Goal: Task Accomplishment & Management: Use online tool/utility

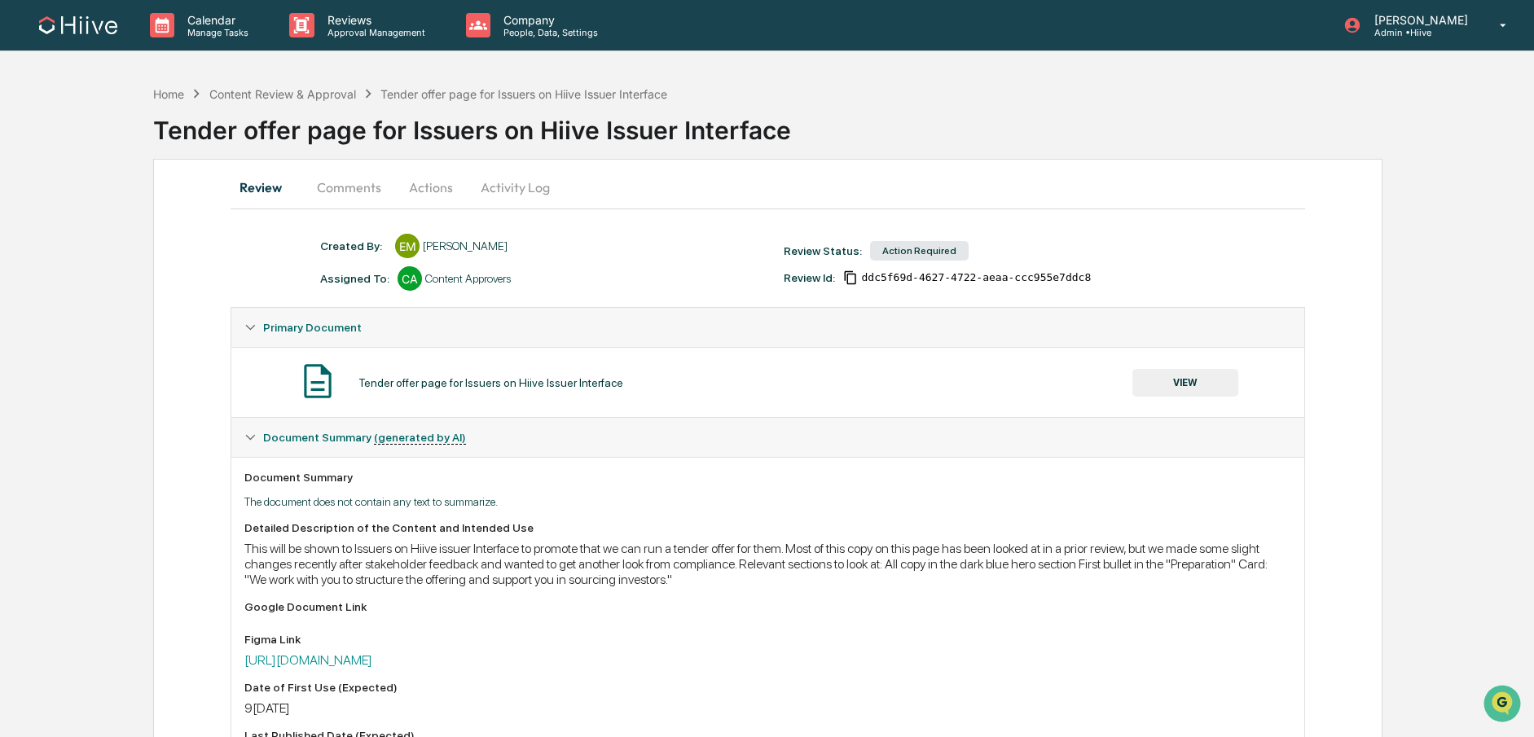
click at [353, 183] on button "Comments" at bounding box center [349, 187] width 90 height 39
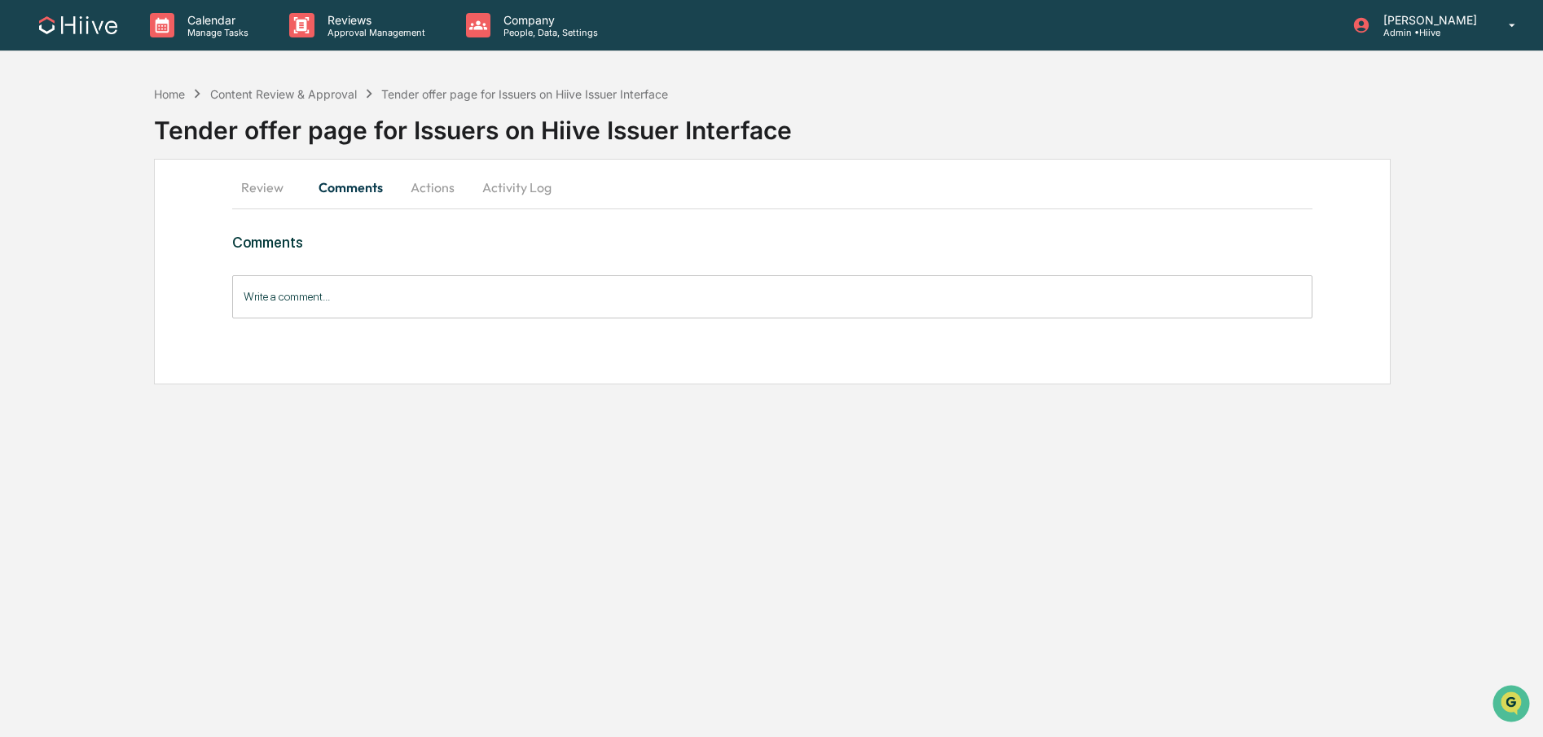
click at [266, 191] on button "Review" at bounding box center [268, 187] width 73 height 39
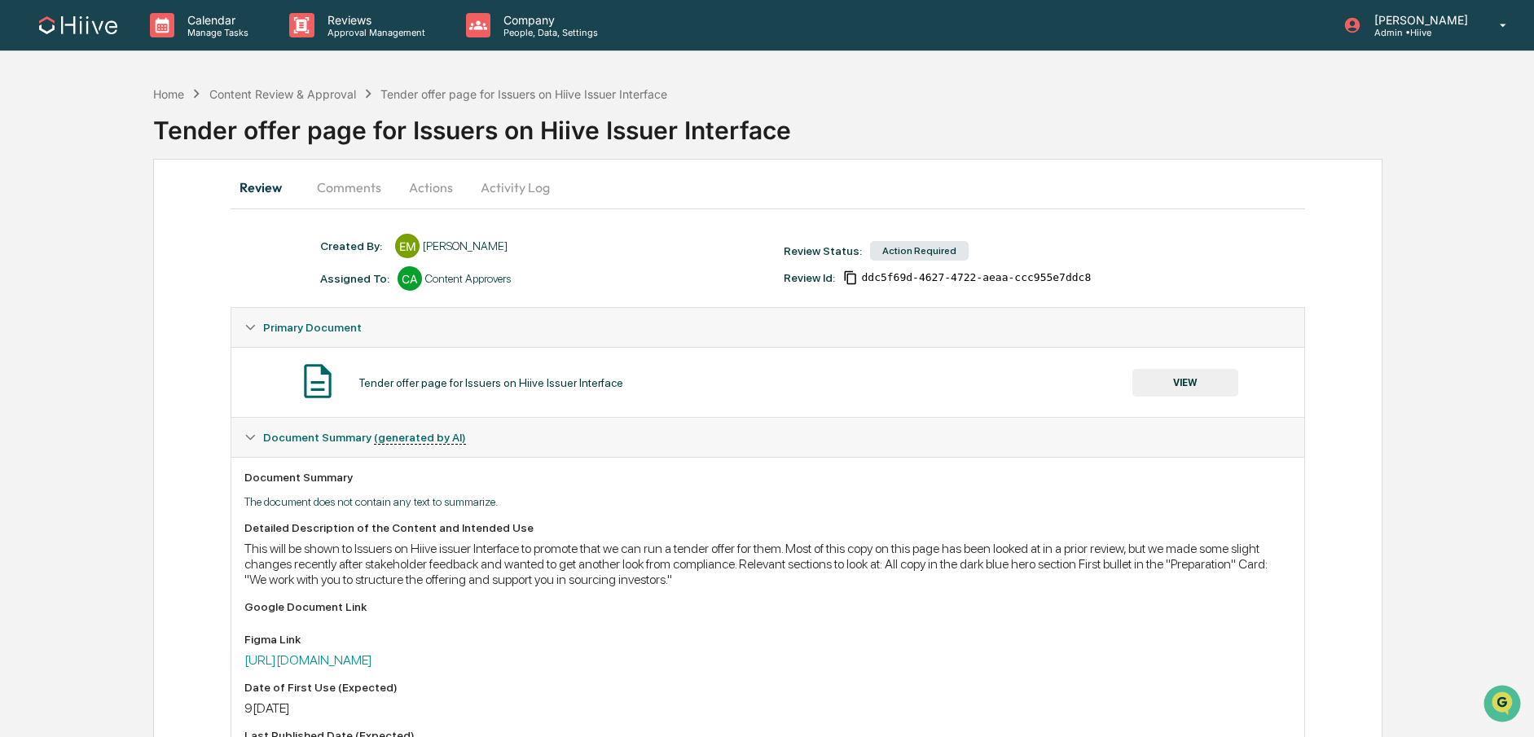
click at [1141, 379] on button "VIEW" at bounding box center [1186, 383] width 106 height 28
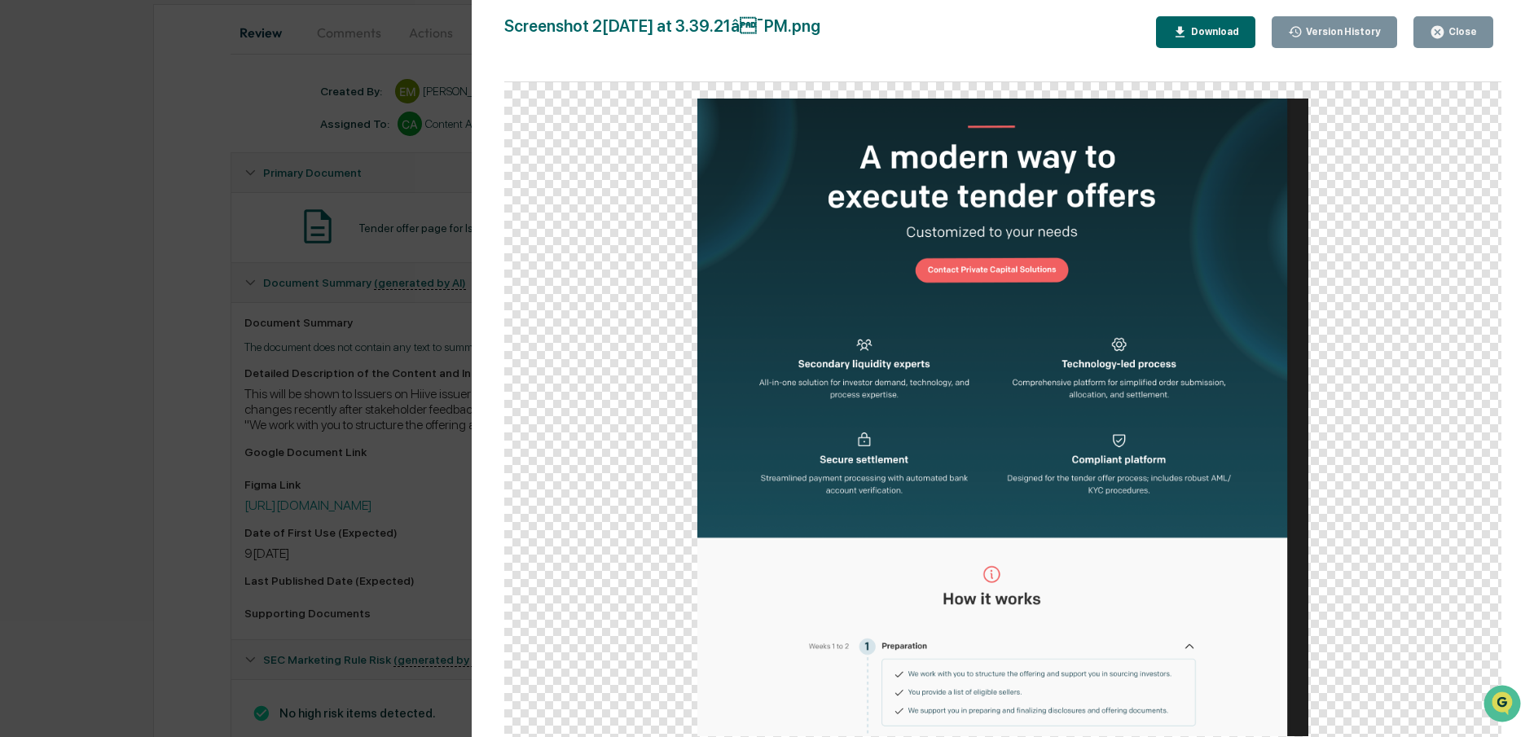
scroll to position [166, 0]
click at [385, 282] on div "Version History [DATE] 10:42 PM [PERSON_NAME] Screenshot [DATE] at 3.39.21â¯PM…" at bounding box center [767, 368] width 1534 height 737
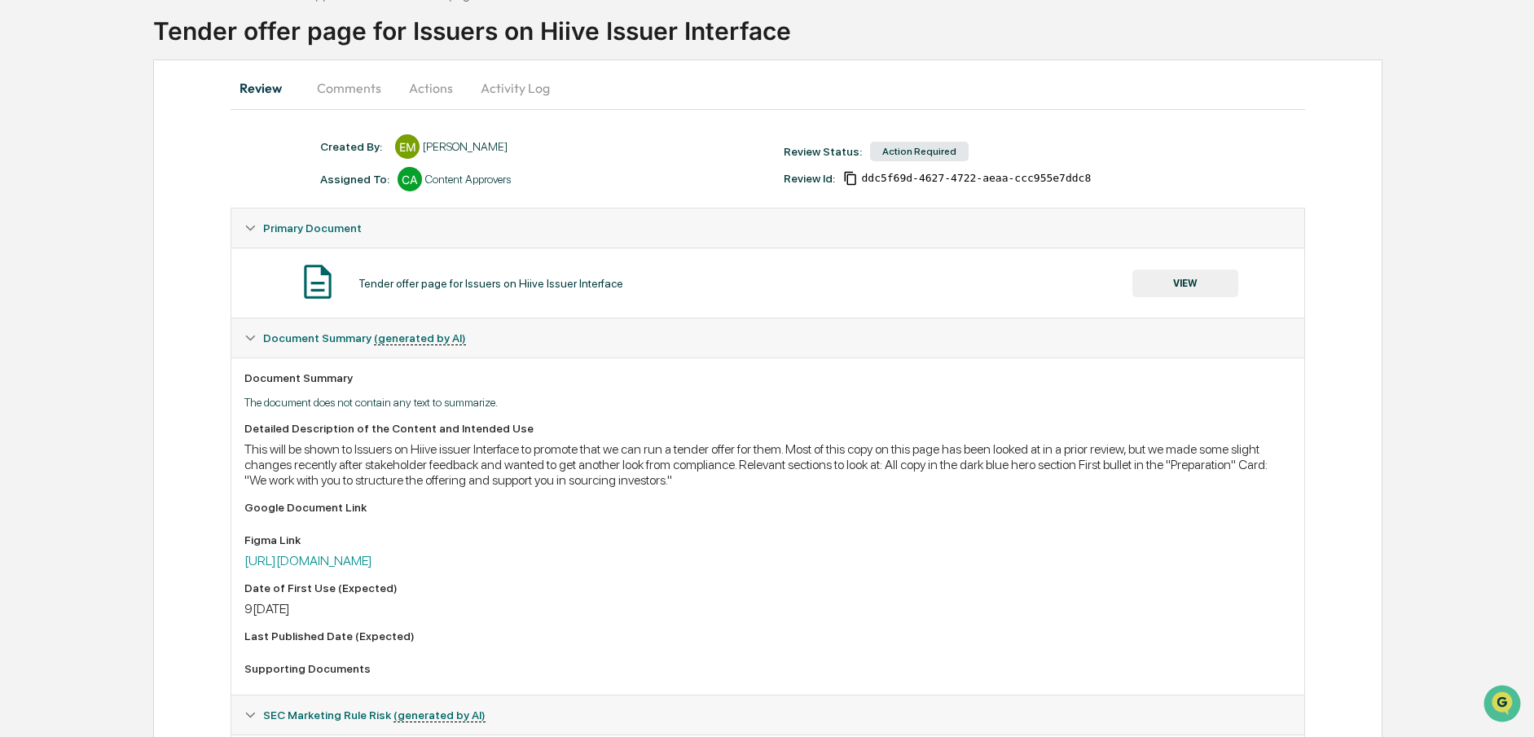
scroll to position [89, 0]
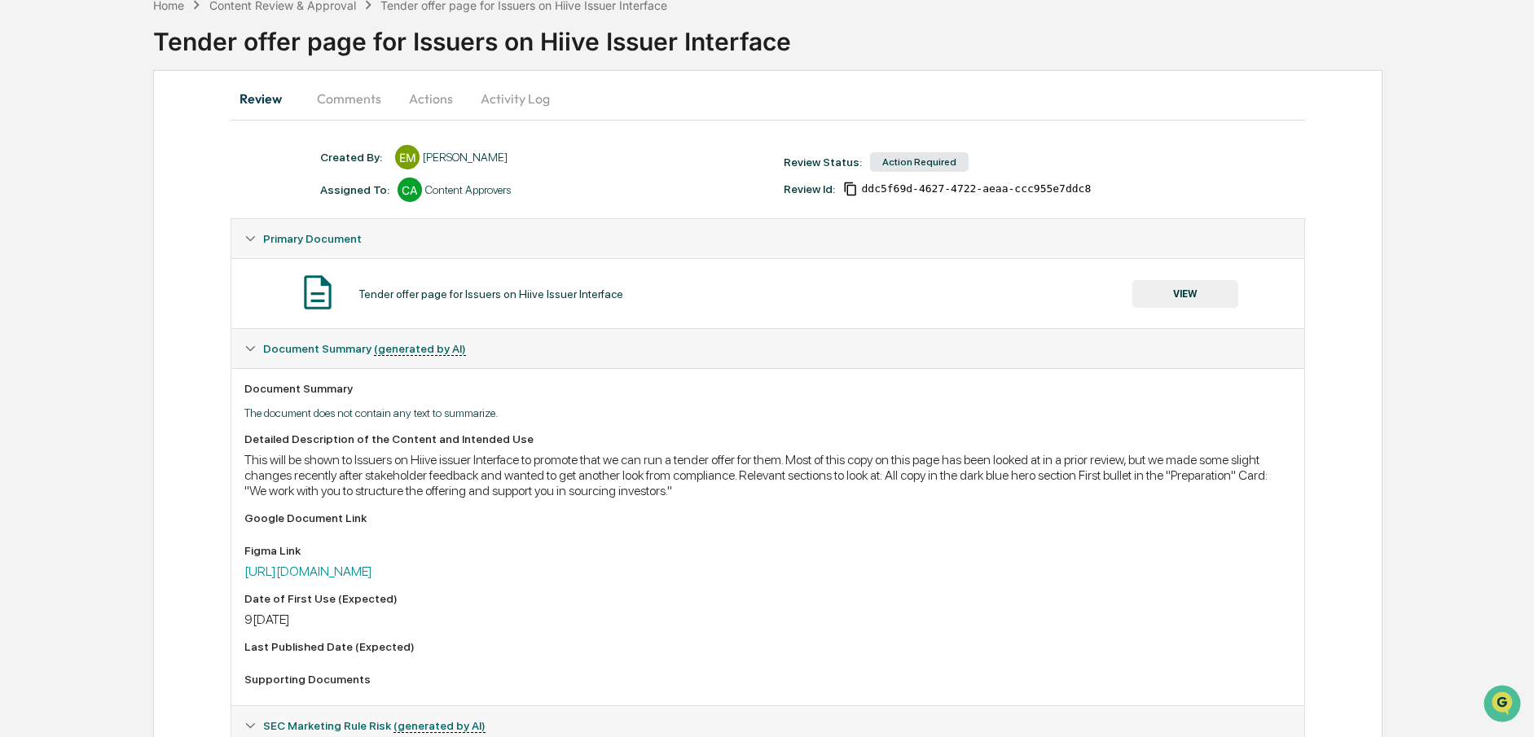
click at [490, 77] on div "Review Comments Actions Activity Log Created By: ‎ ‎ EM [PERSON_NAME] Assigned …" at bounding box center [767, 463] width 1229 height 786
click at [495, 102] on button "Activity Log" at bounding box center [515, 98] width 95 height 39
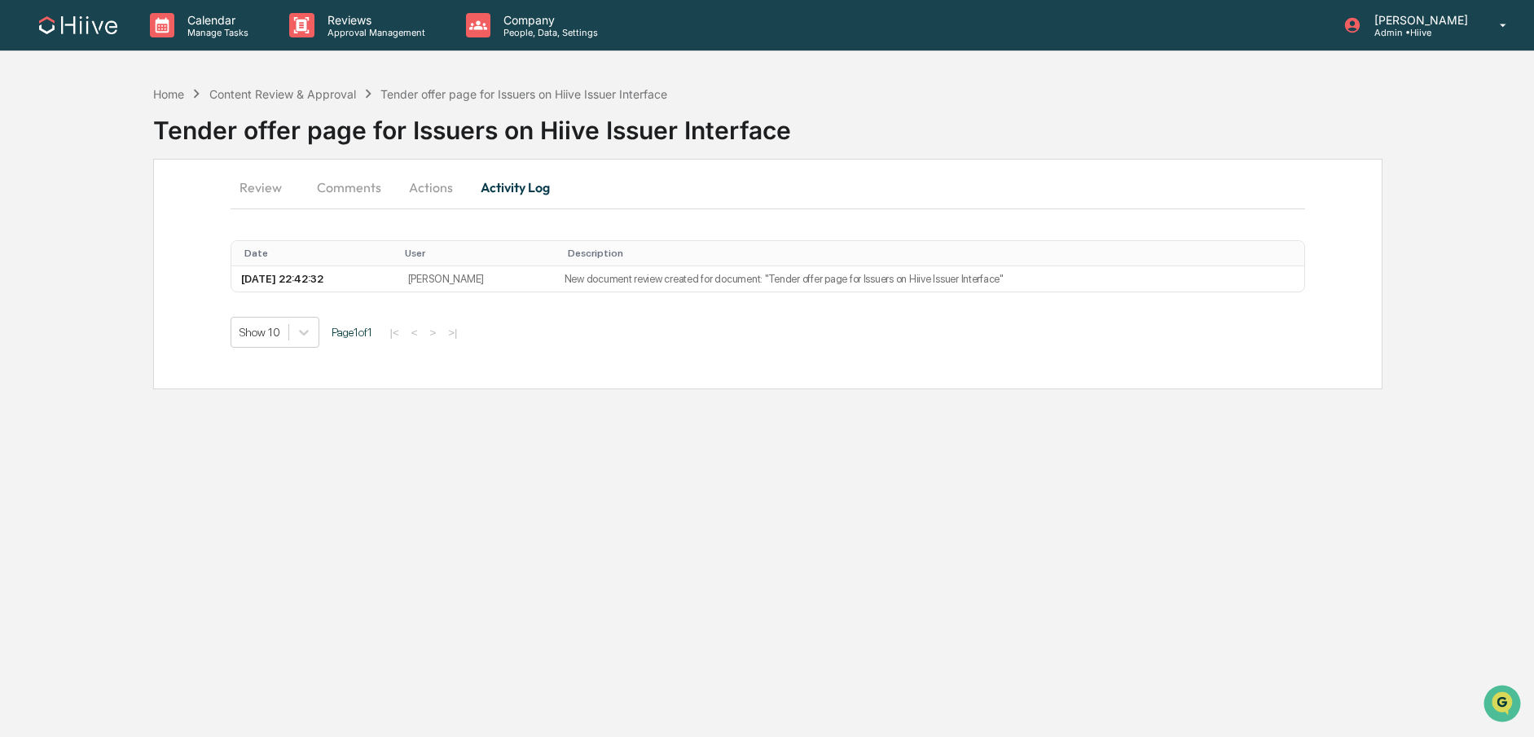
scroll to position [0, 0]
click at [434, 183] on button "Actions" at bounding box center [432, 187] width 73 height 39
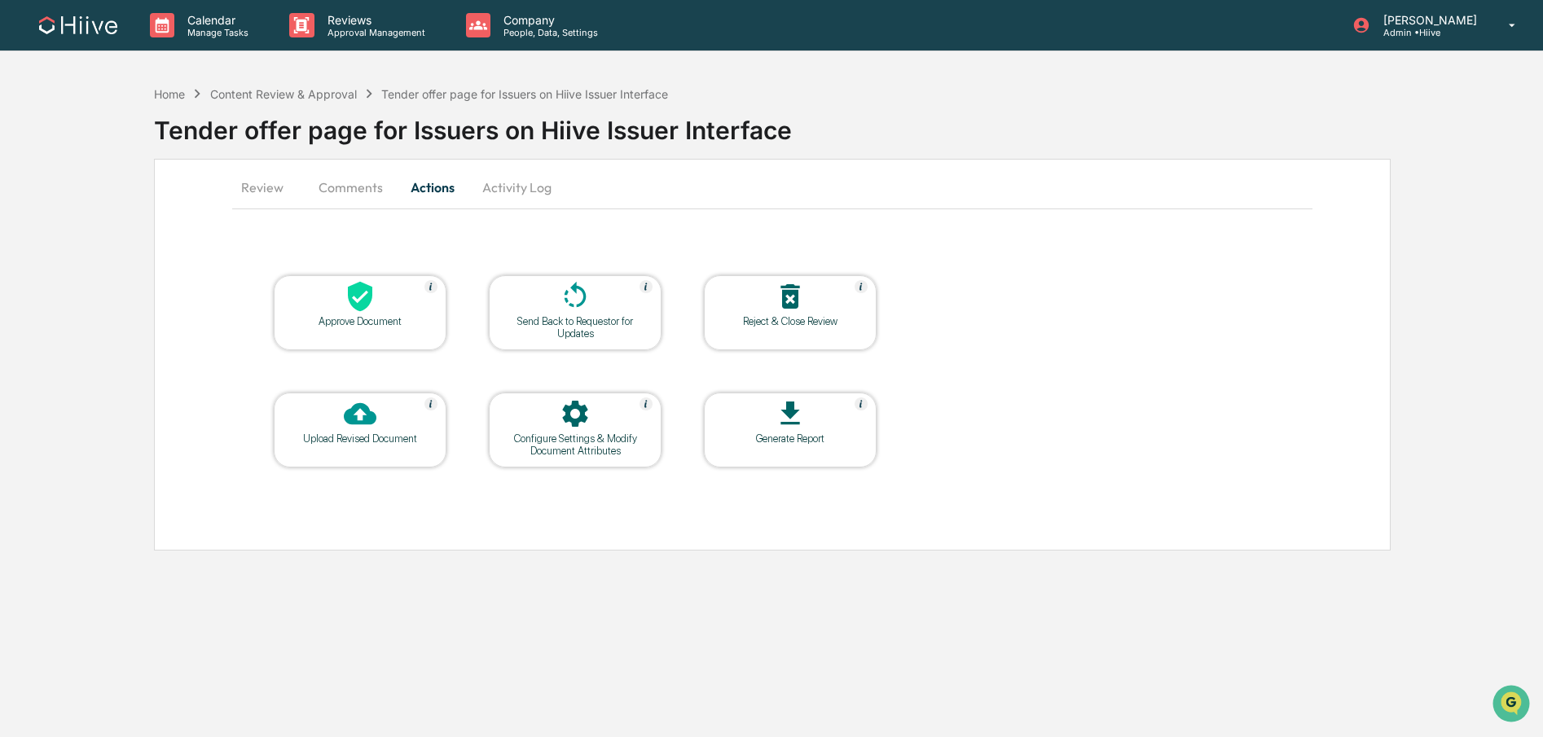
click at [565, 309] on icon at bounding box center [575, 296] width 33 height 33
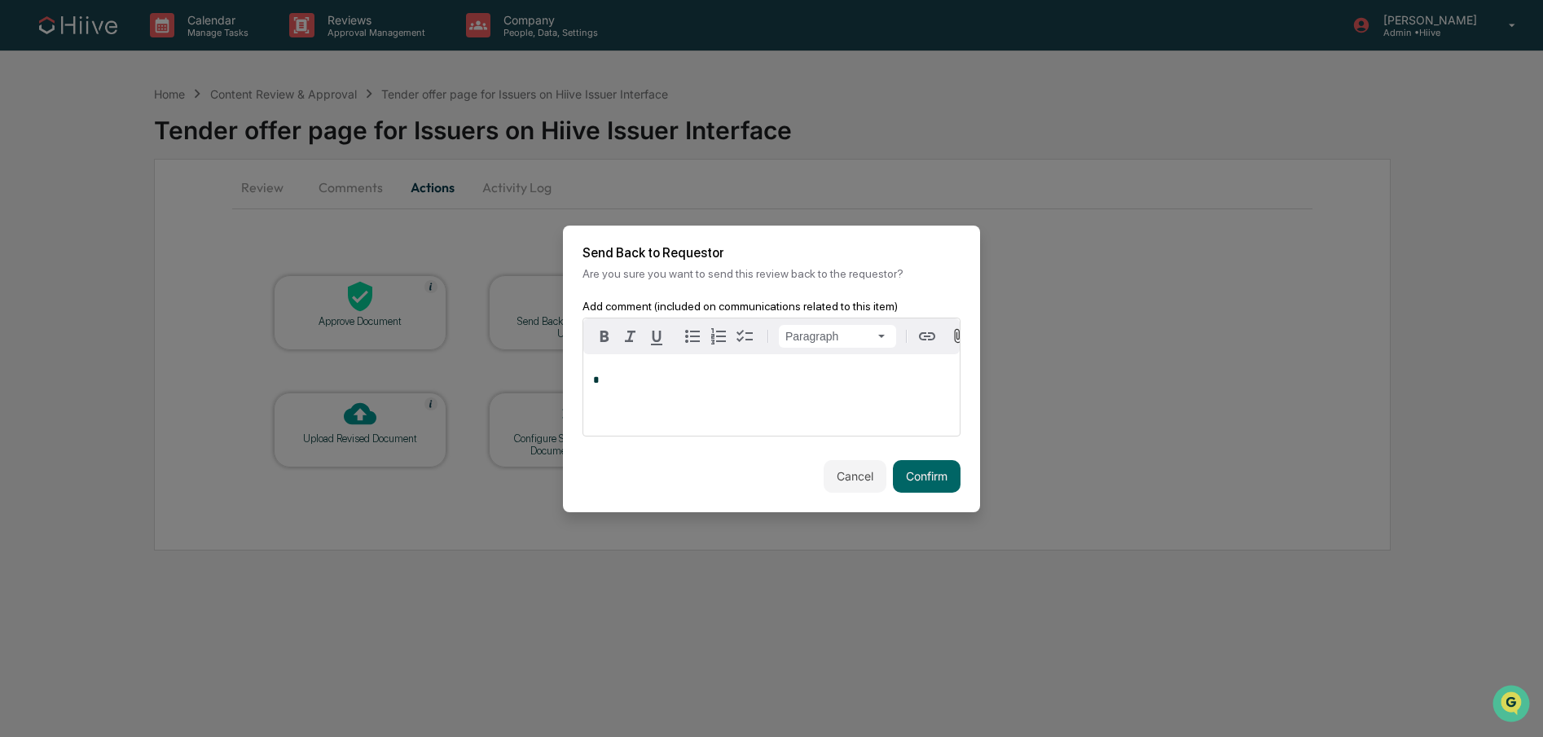
click at [636, 419] on div "*" at bounding box center [771, 394] width 376 height 81
click at [917, 483] on button "Confirm" at bounding box center [927, 476] width 68 height 33
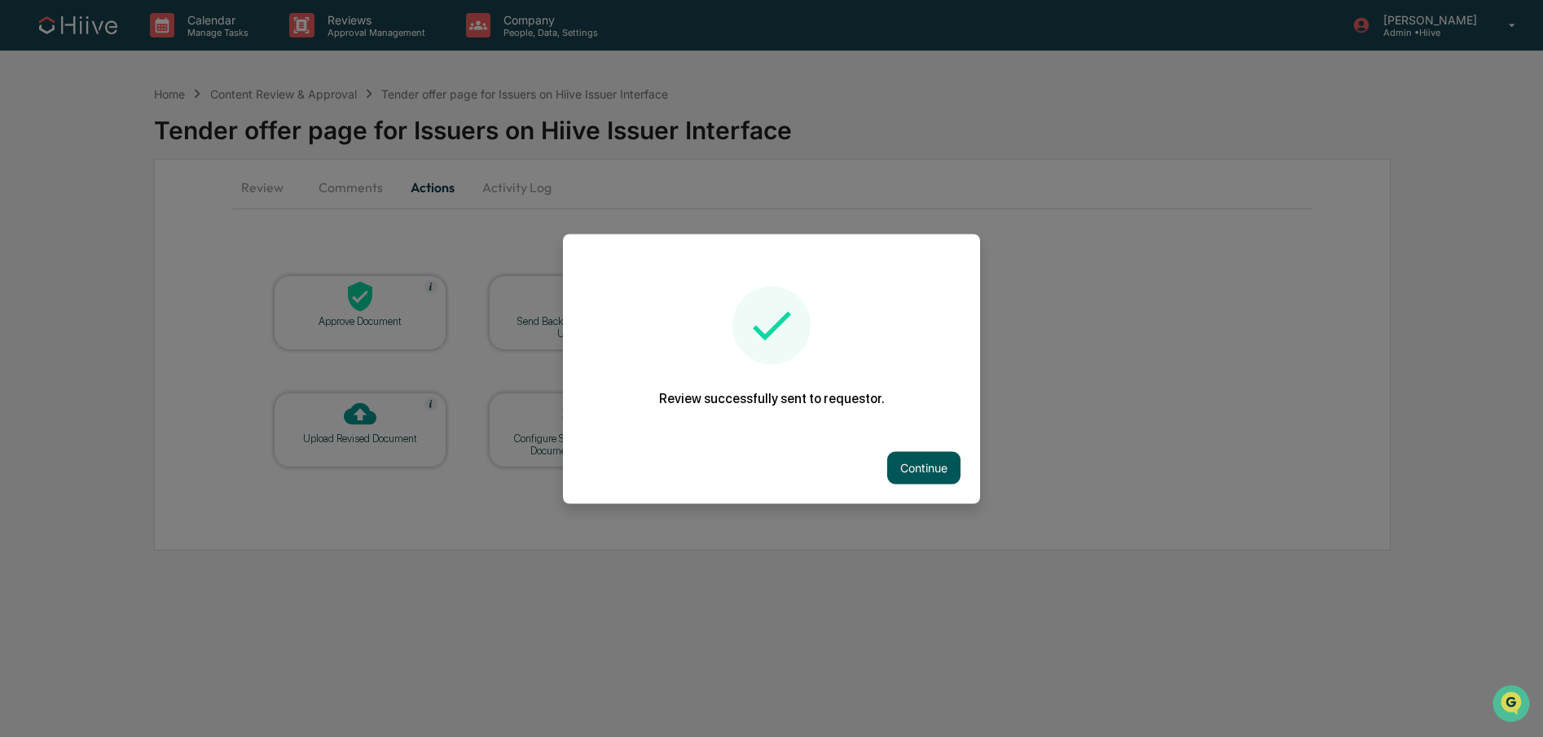
click at [936, 458] on button "Continue" at bounding box center [923, 467] width 73 height 33
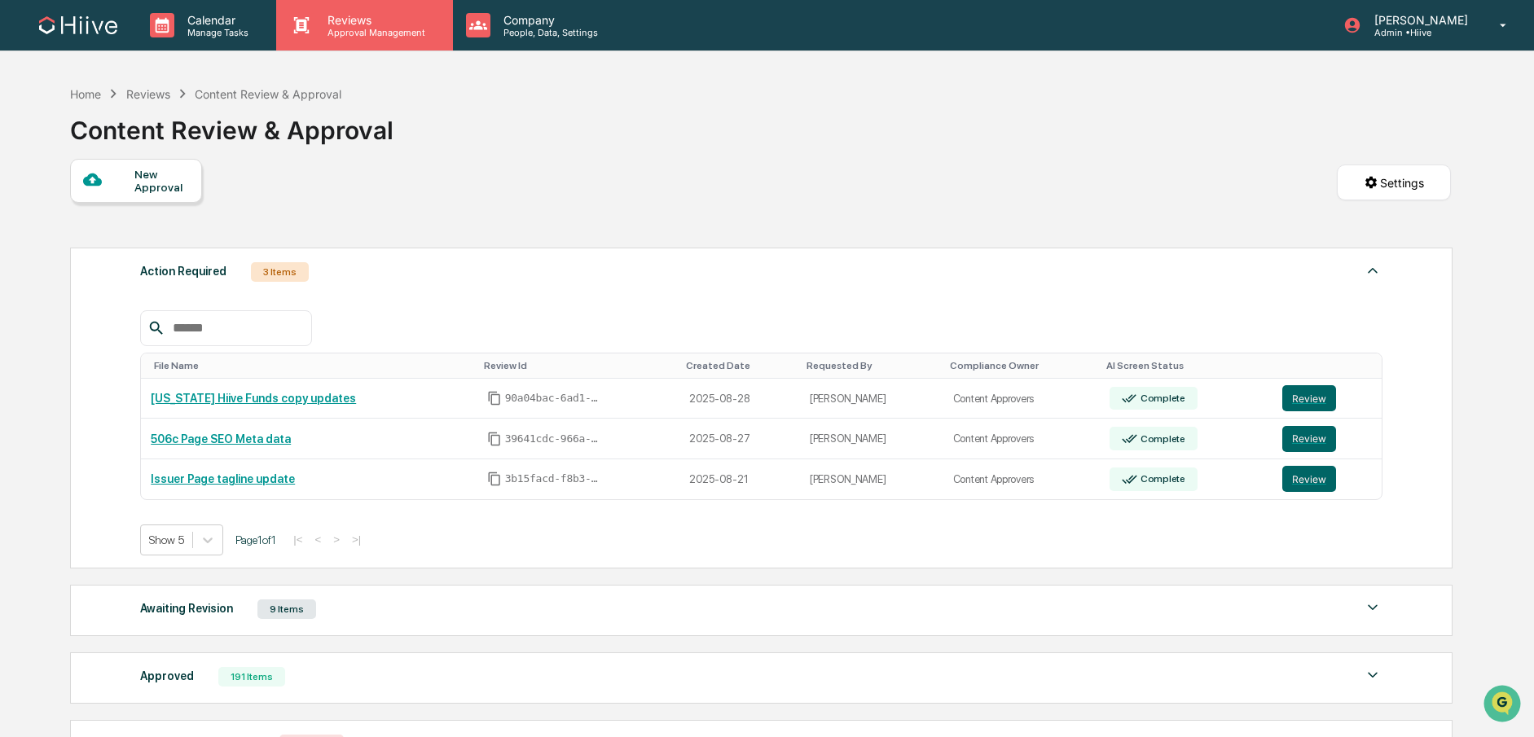
click at [369, 37] on p "Approval Management" at bounding box center [374, 32] width 119 height 11
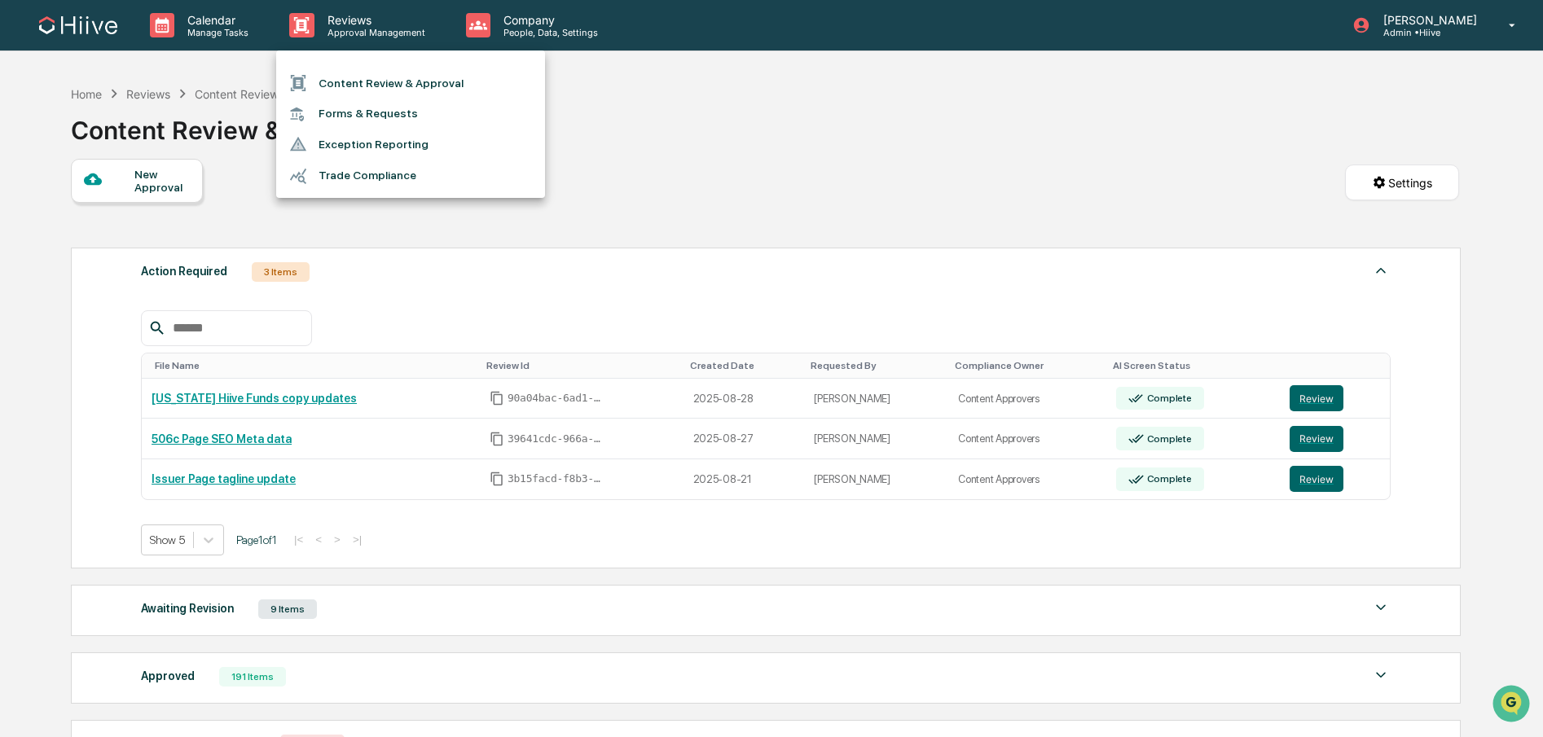
click at [382, 94] on li "Content Review & Approval" at bounding box center [410, 83] width 269 height 31
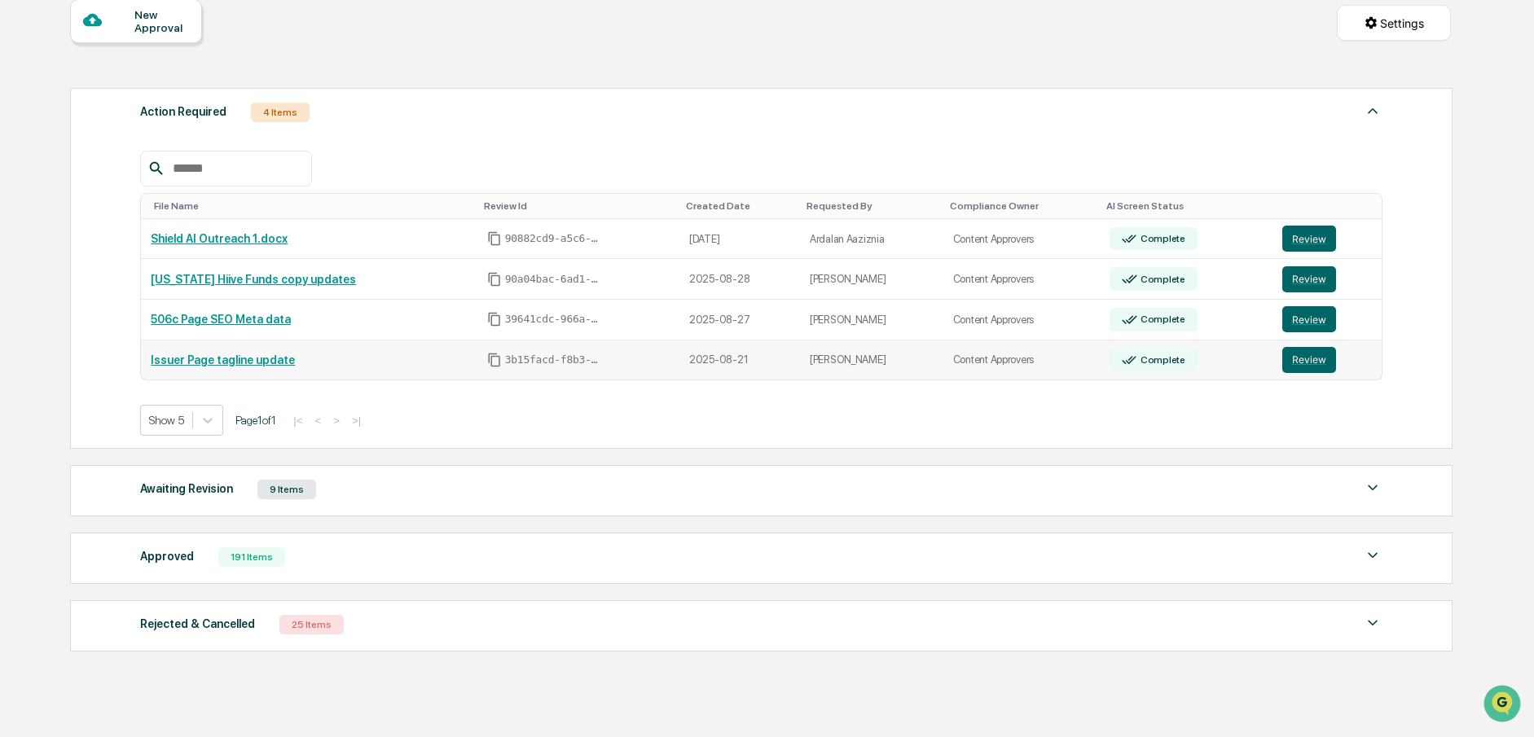
scroll to position [218, 0]
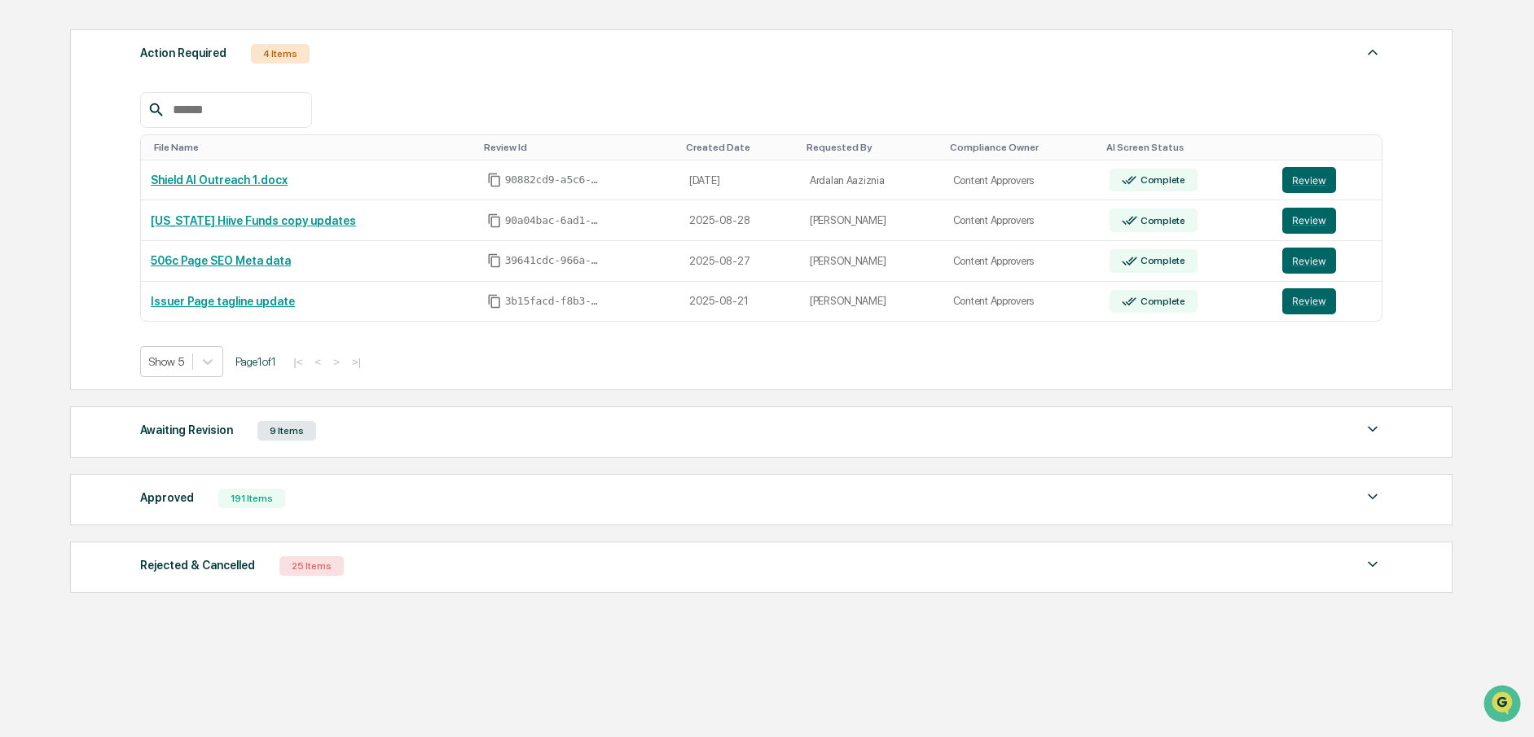
click at [488, 442] on div "Awaiting Revision 9 Items" at bounding box center [761, 431] width 1243 height 23
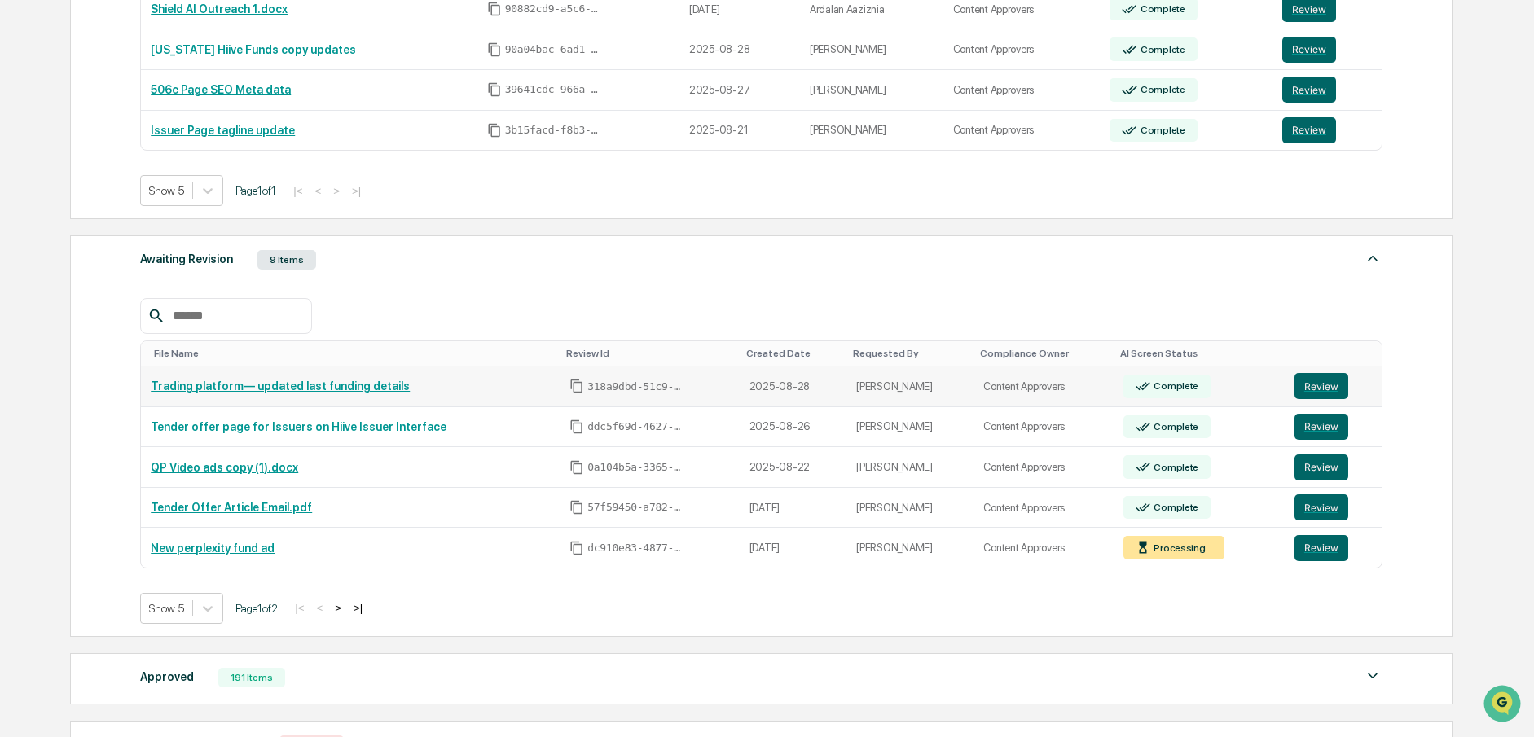
scroll to position [481, 0]
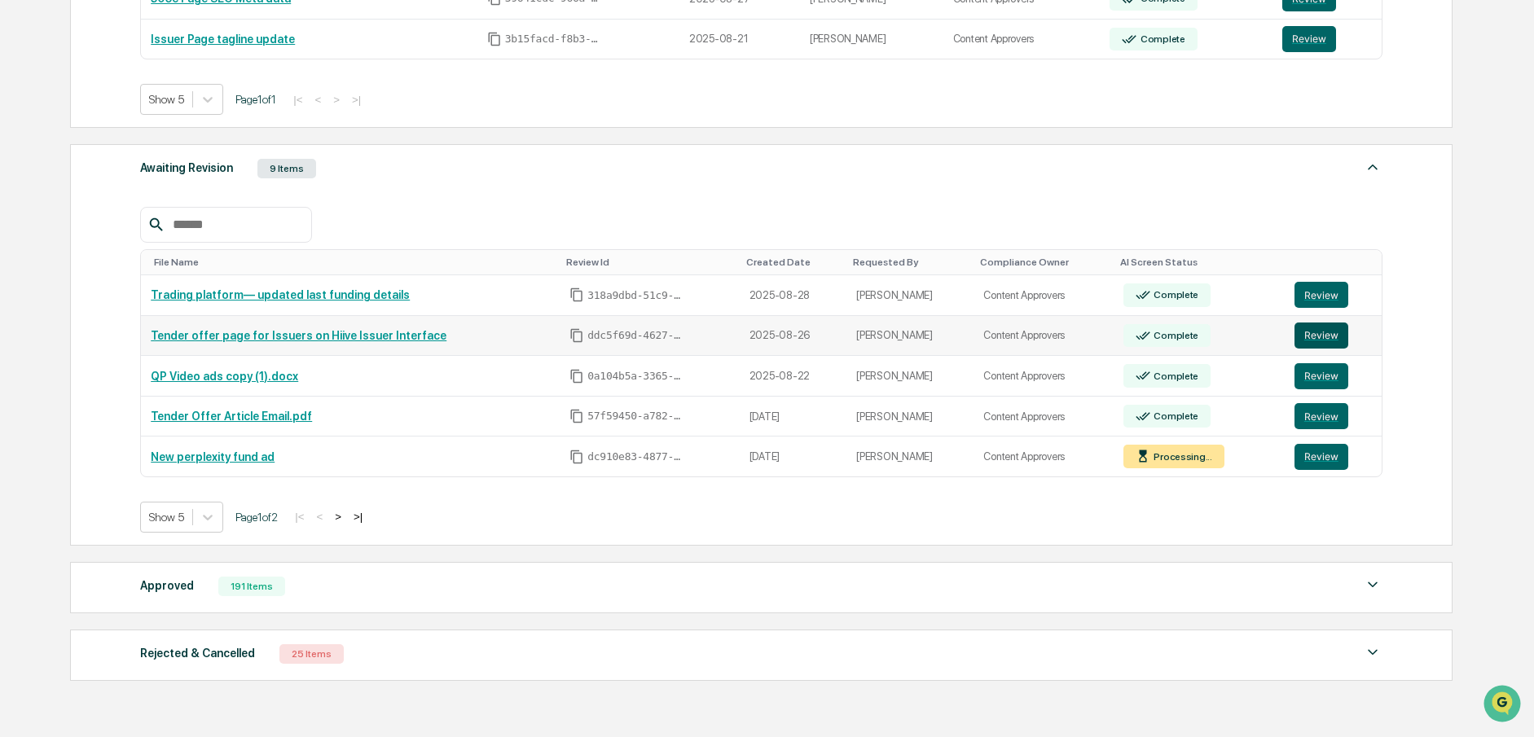
click at [1334, 337] on button "Review" at bounding box center [1322, 336] width 54 height 26
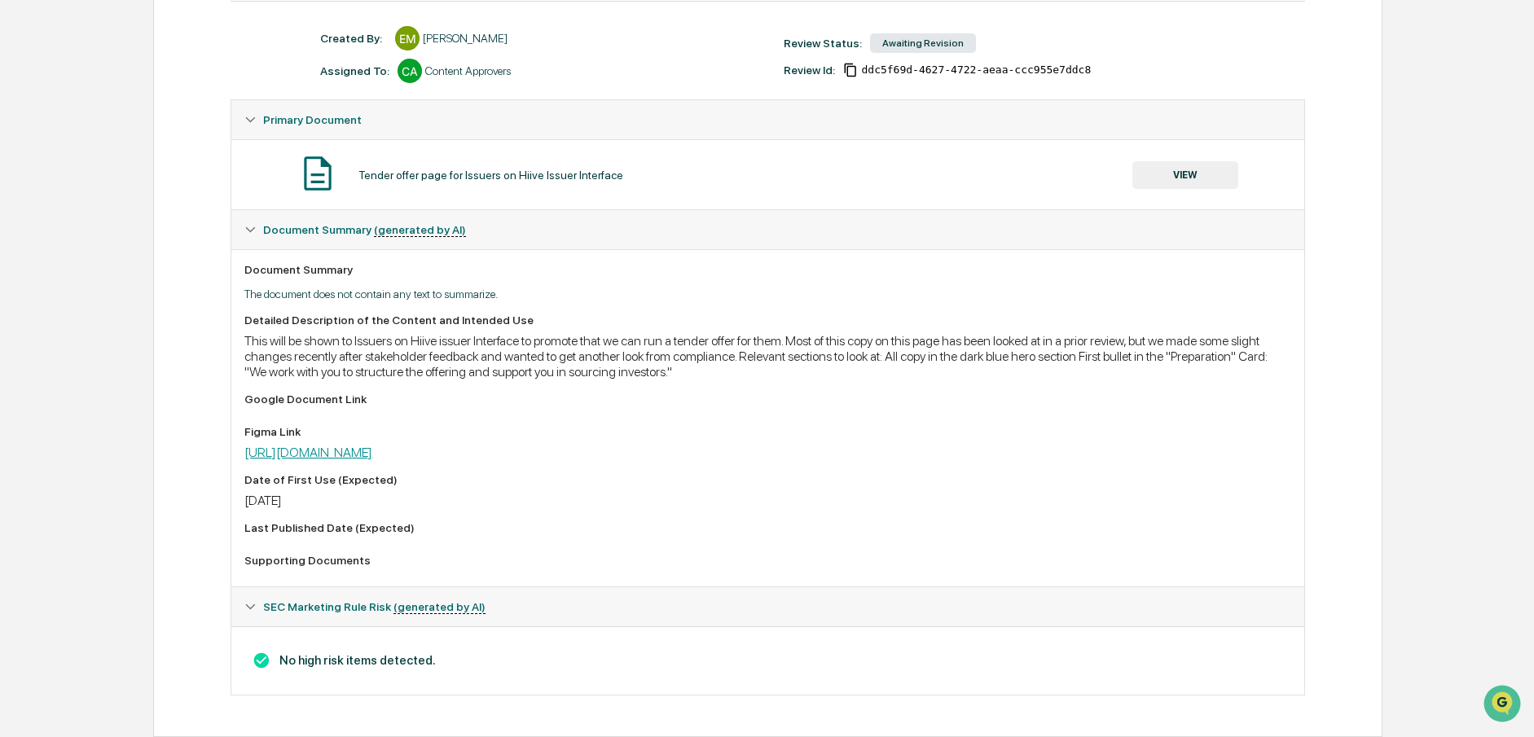
click at [372, 456] on link "[URL][DOMAIN_NAME]" at bounding box center [308, 452] width 128 height 15
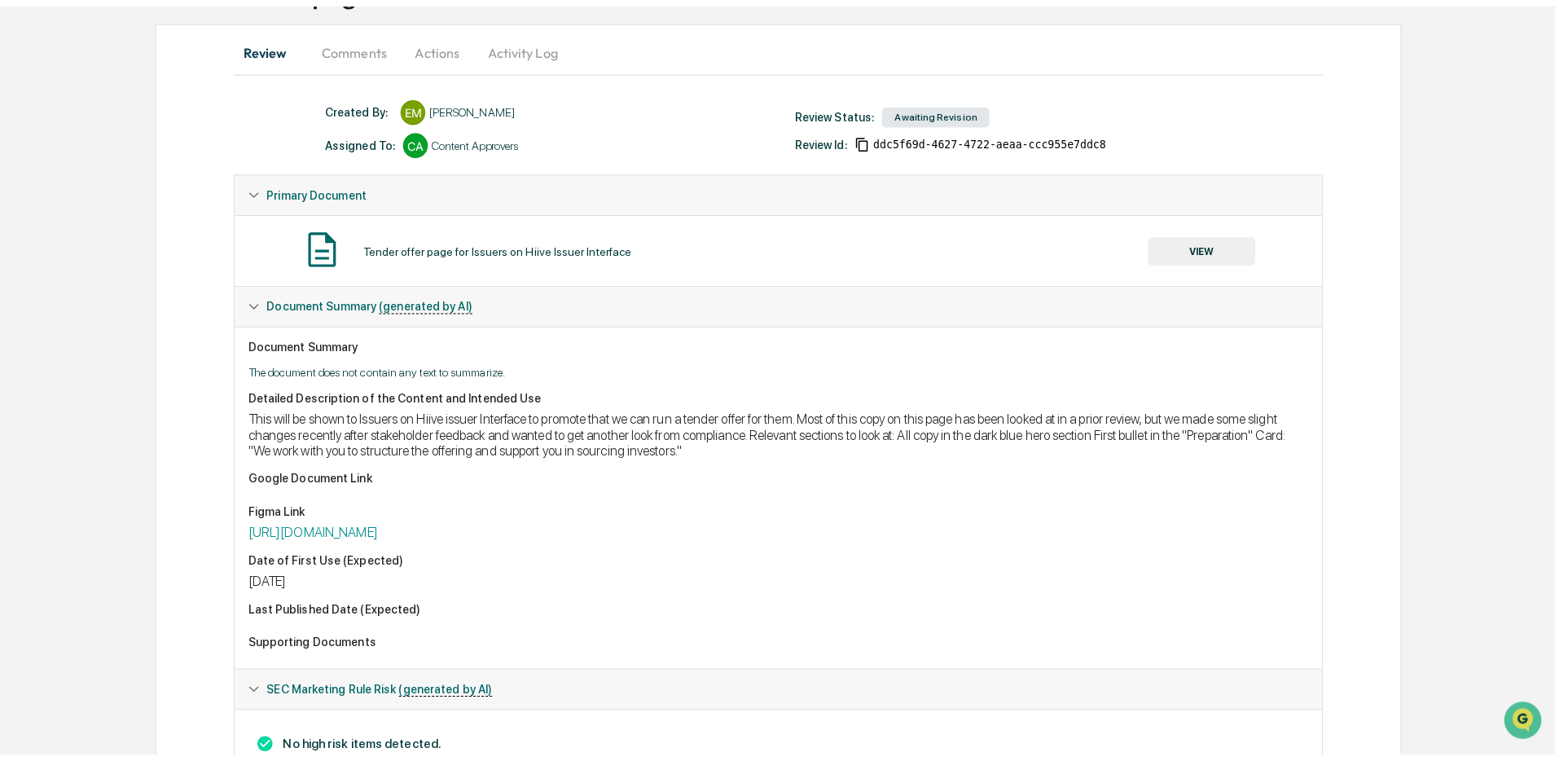
scroll to position [145, 0]
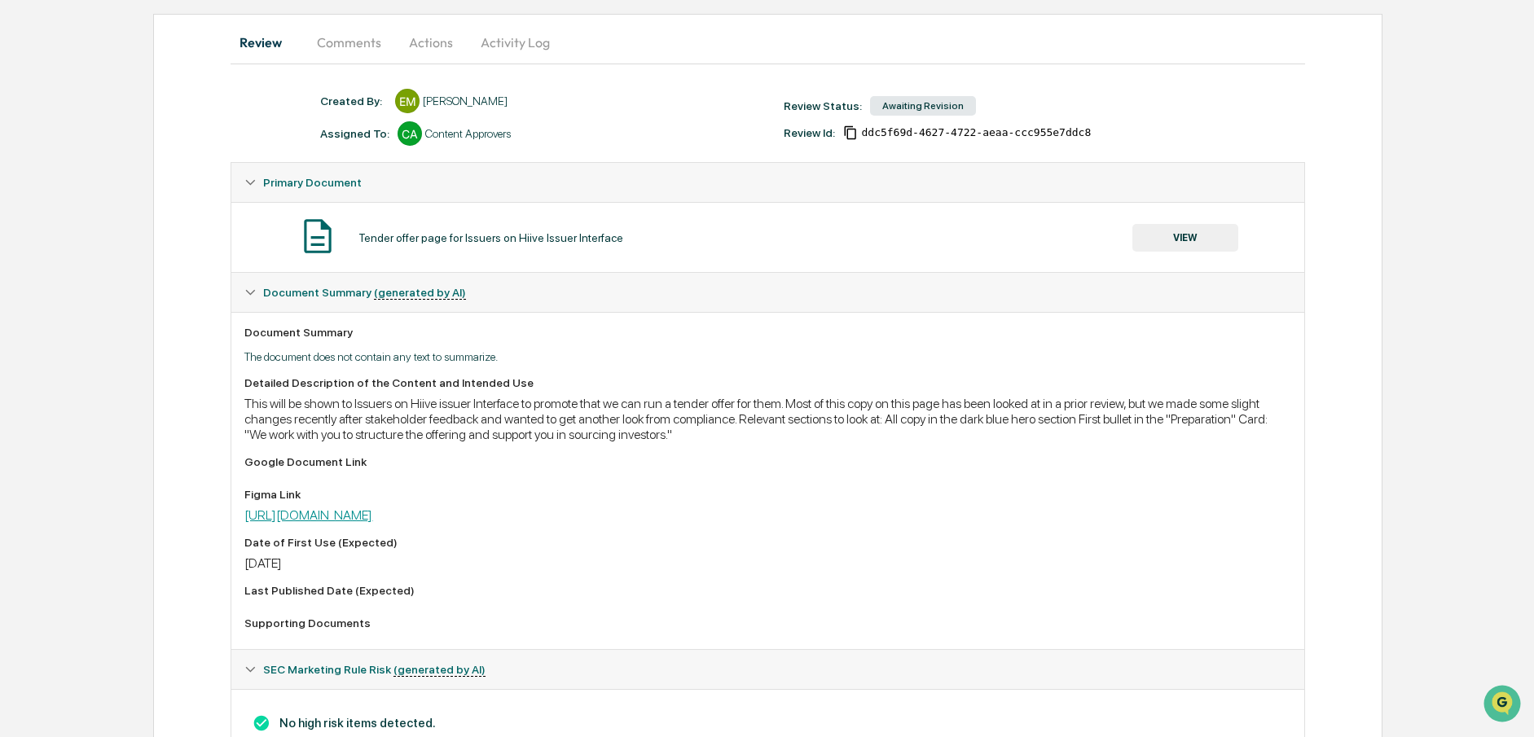
click at [372, 521] on link "[URL][DOMAIN_NAME]" at bounding box center [308, 515] width 128 height 15
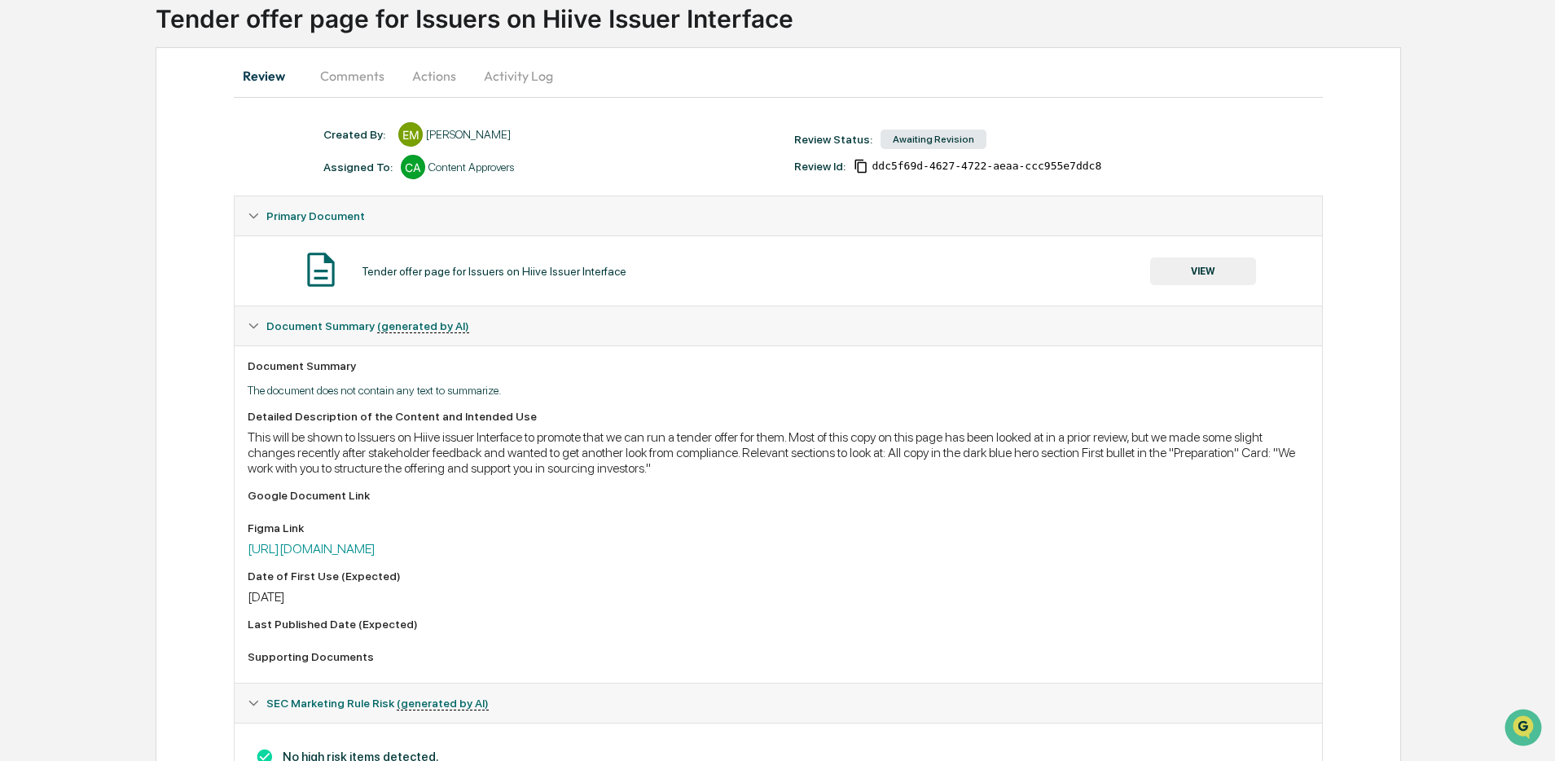
scroll to position [96, 0]
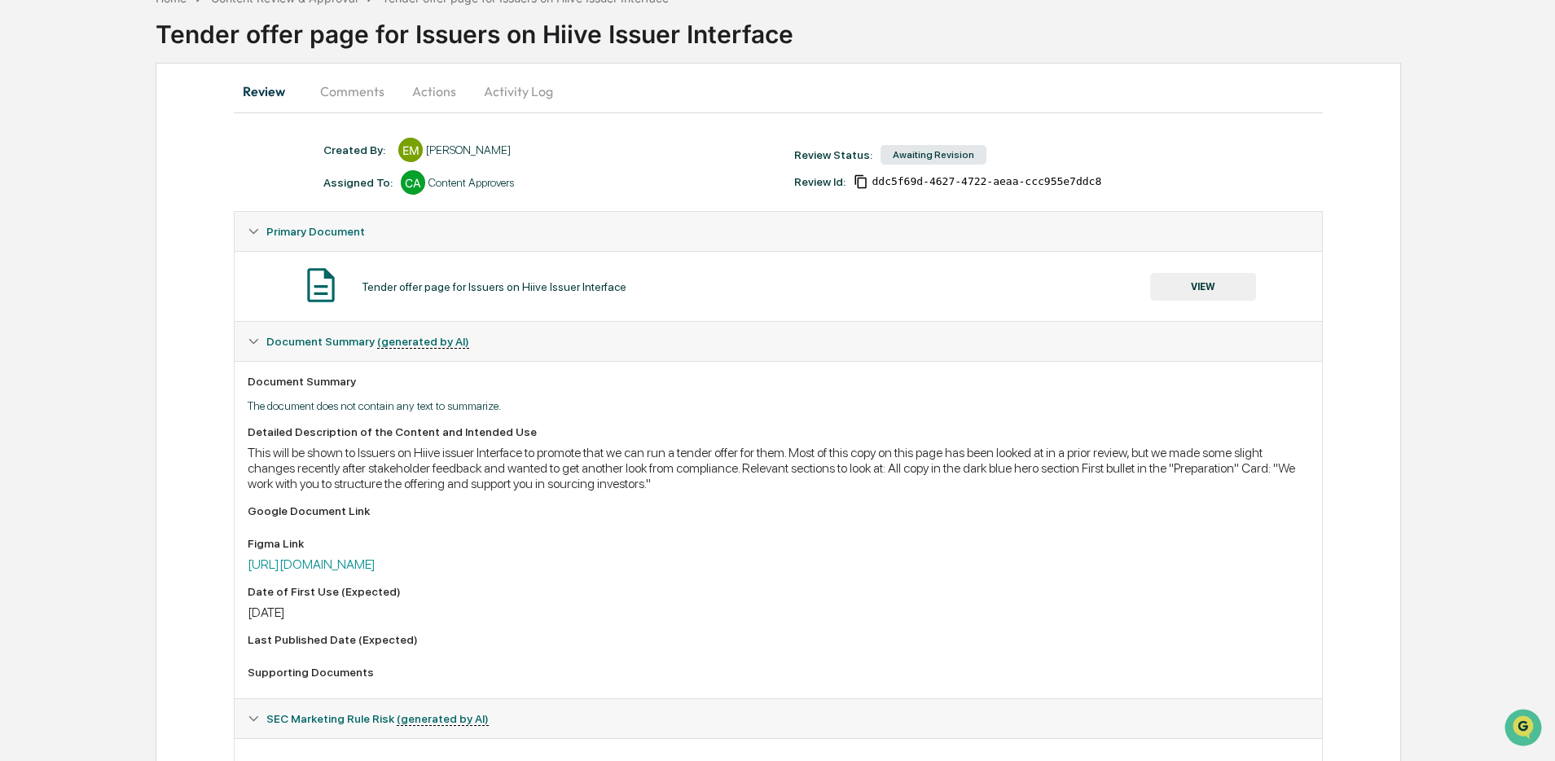
click at [648, 574] on div "Detailed Description of the Content and Intended Use This will be shown to Issu…" at bounding box center [778, 555] width 1061 height 260
click at [376, 572] on link "[URL][DOMAIN_NAME]" at bounding box center [312, 564] width 128 height 15
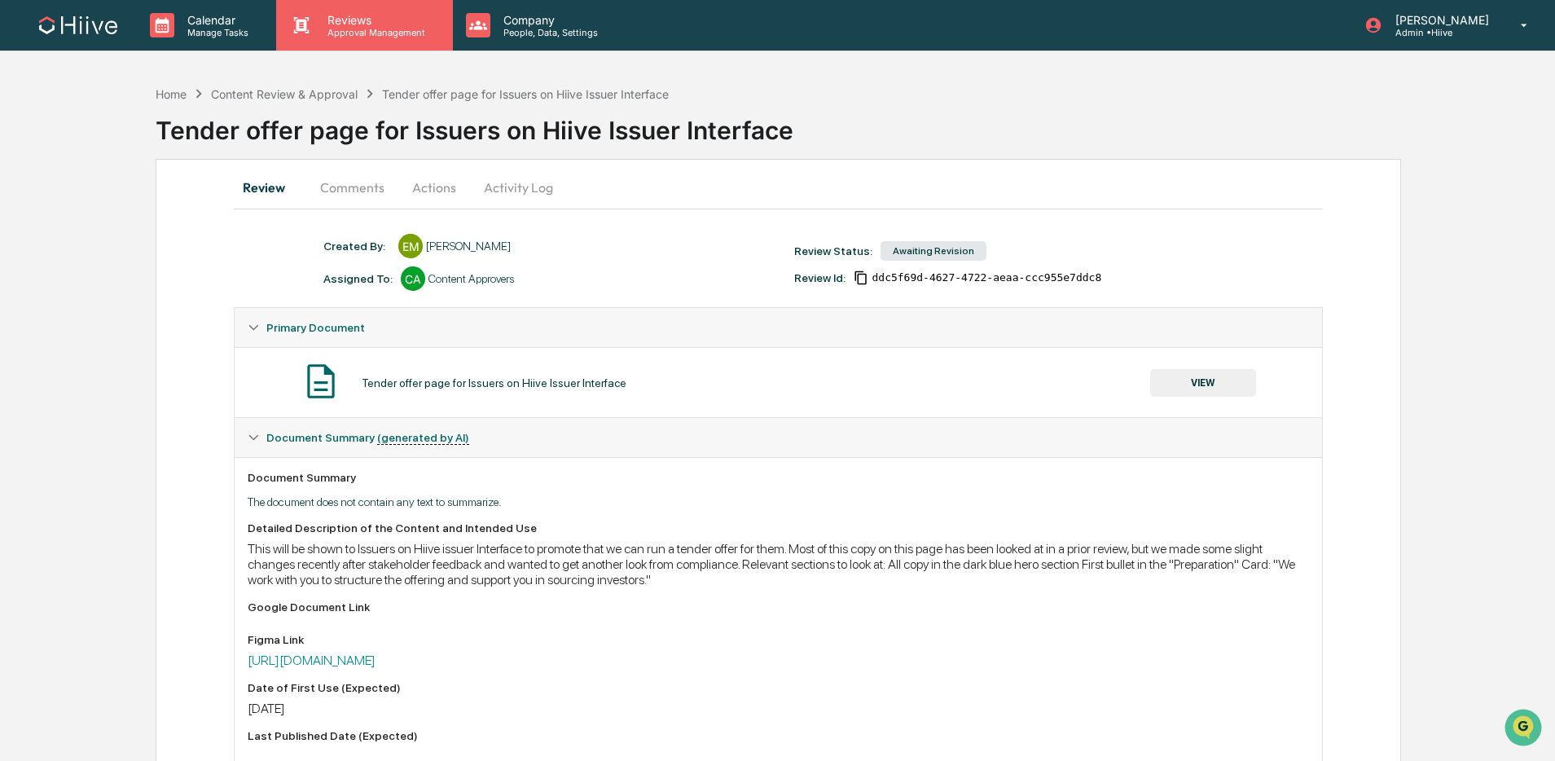
click at [384, 41] on div "Reviews Approval Management" at bounding box center [364, 25] width 176 height 51
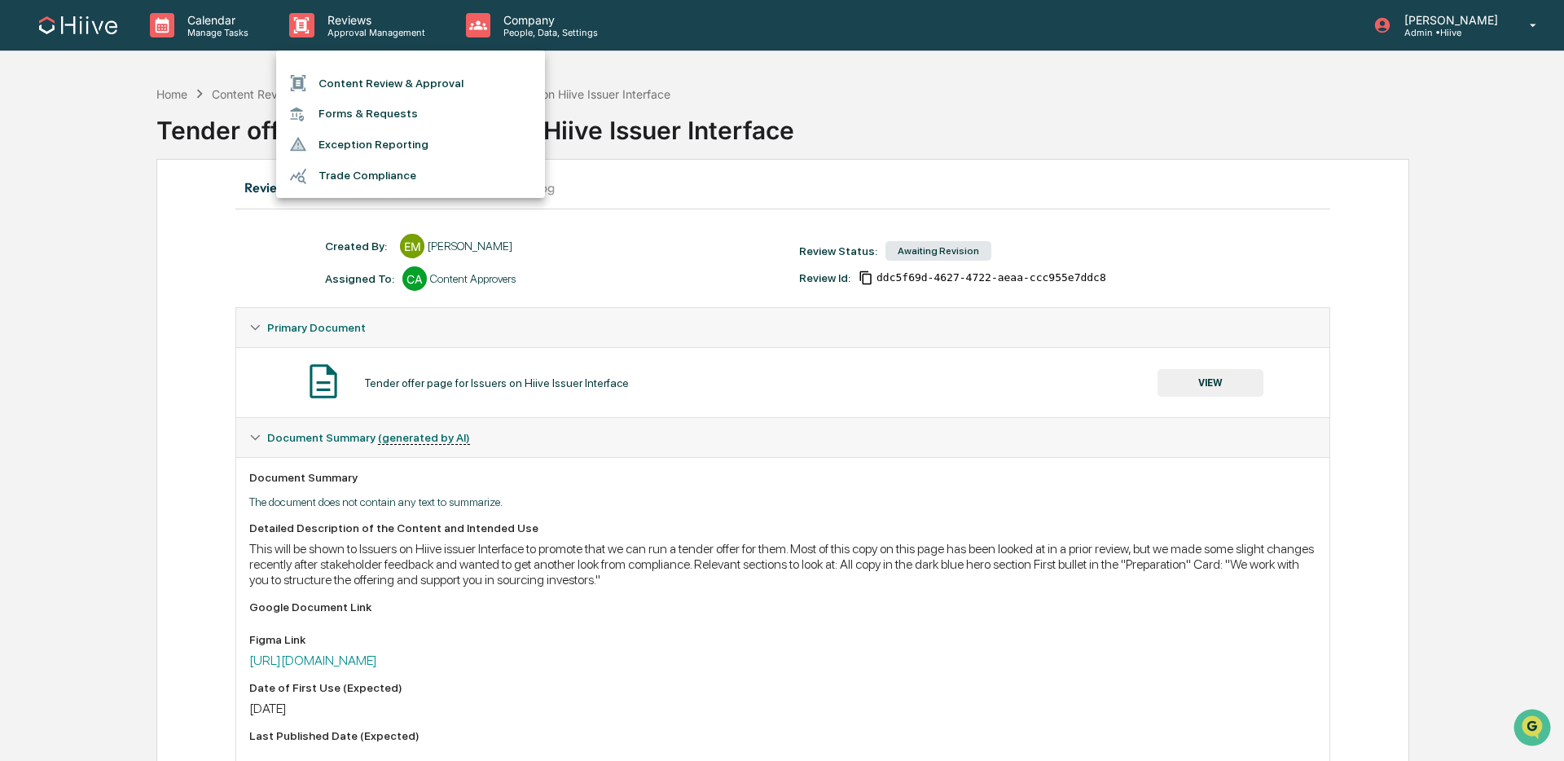
click at [395, 93] on li "Content Review & Approval" at bounding box center [410, 83] width 269 height 31
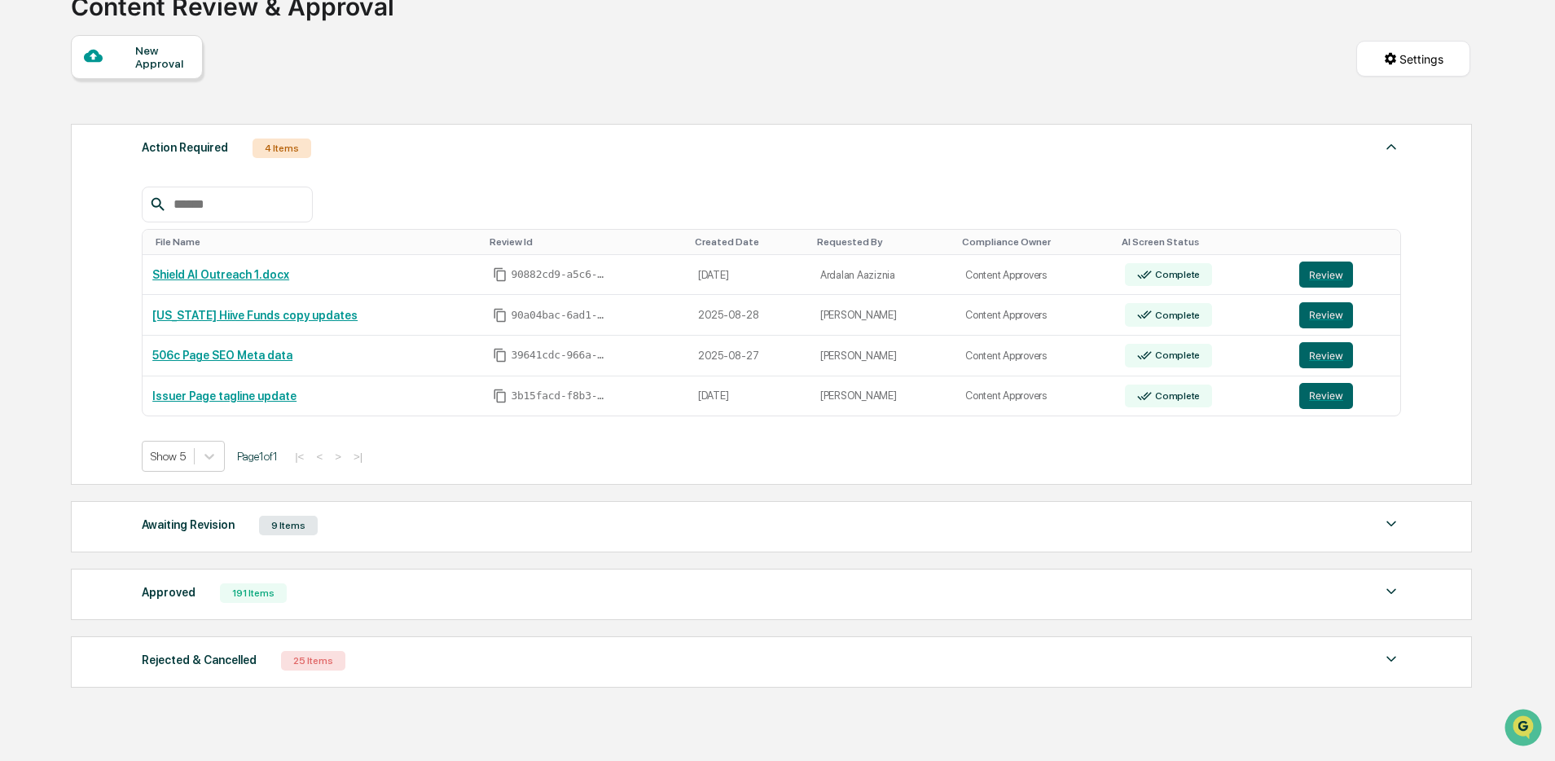
scroll to position [136, 0]
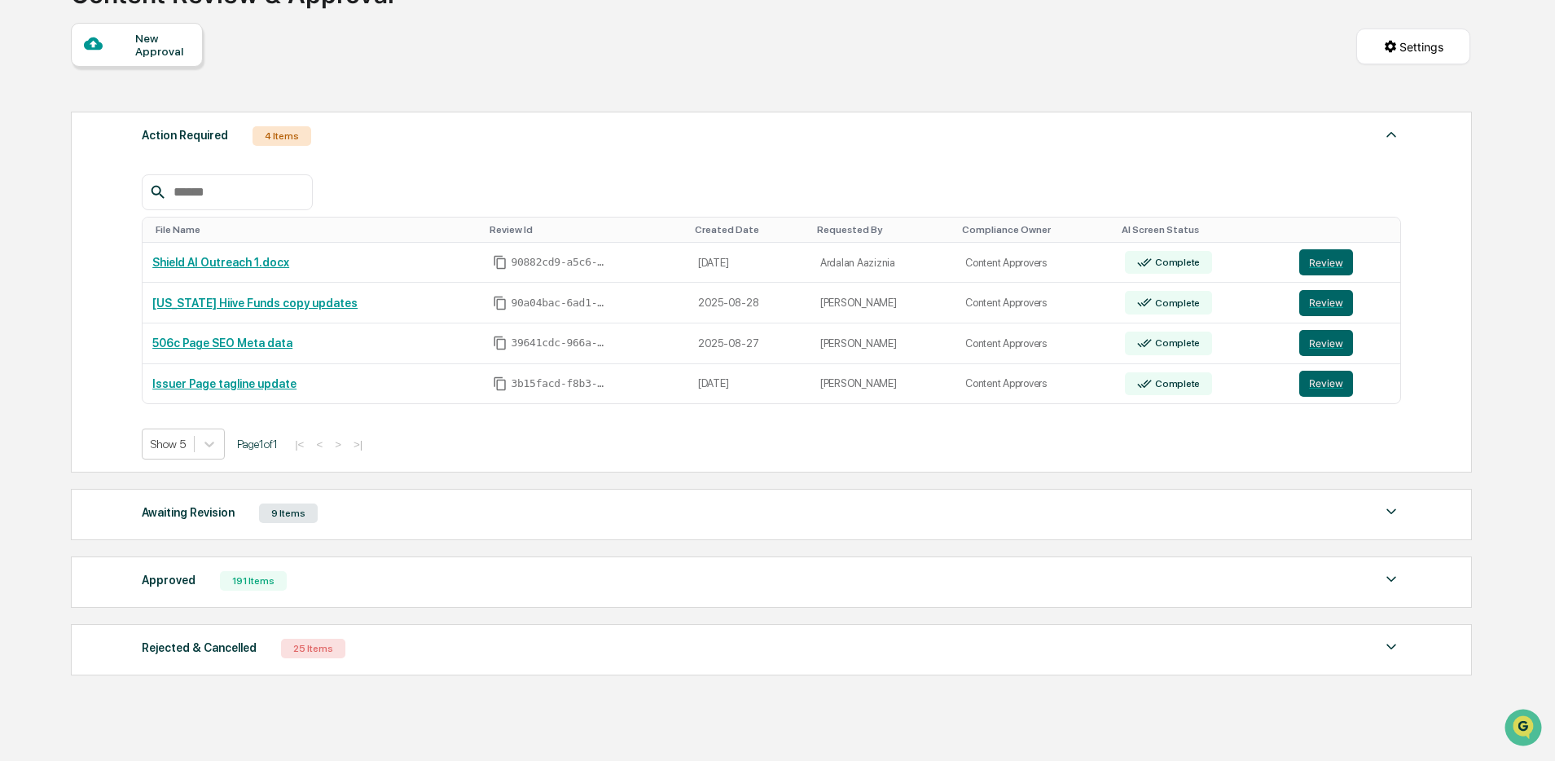
click at [453, 581] on div "Approved 191 Items" at bounding box center [772, 581] width 1260 height 23
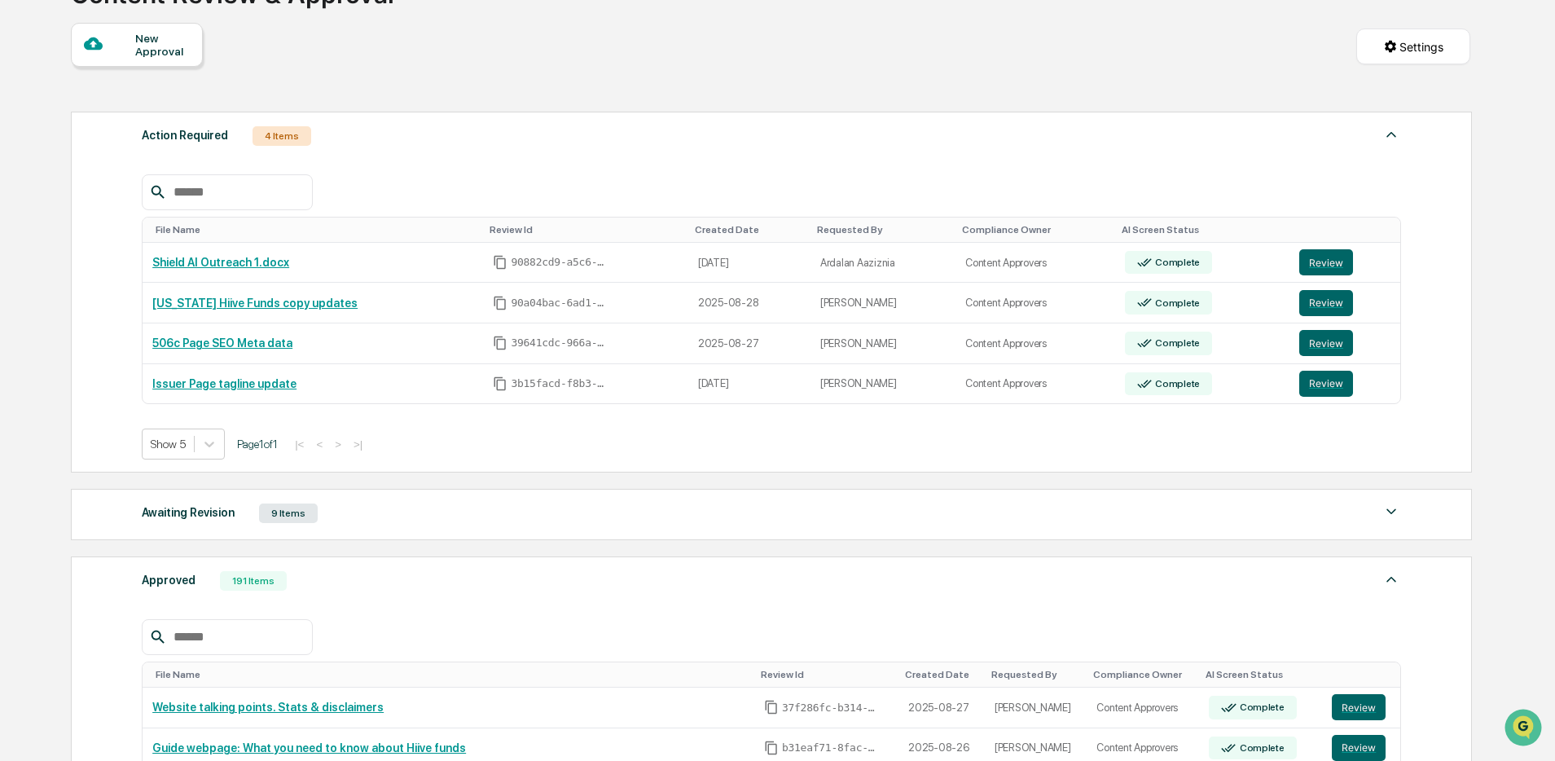
click at [513, 504] on div "Awaiting Revision 9 Items" at bounding box center [772, 513] width 1260 height 23
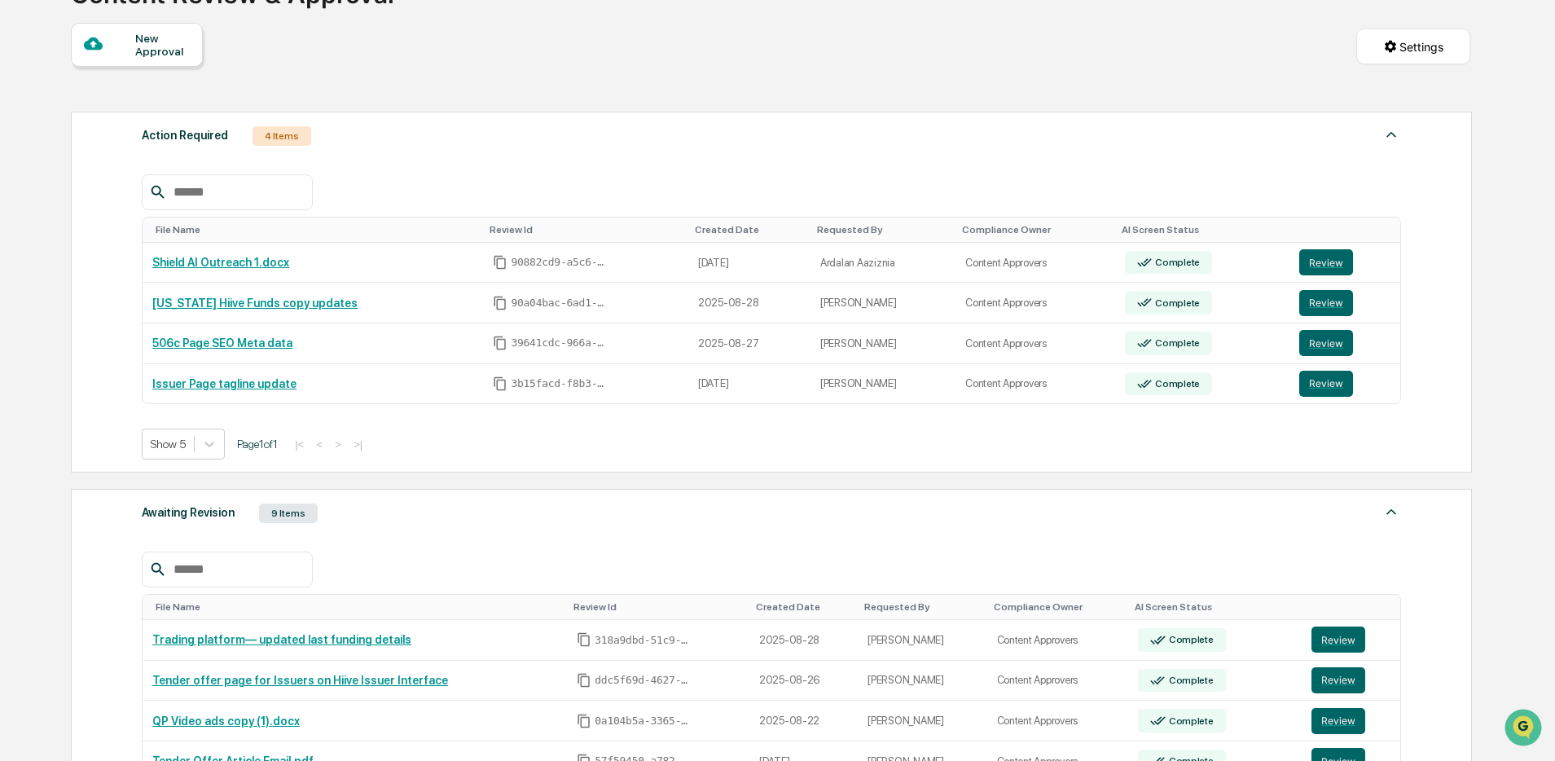
scroll to position [184, 0]
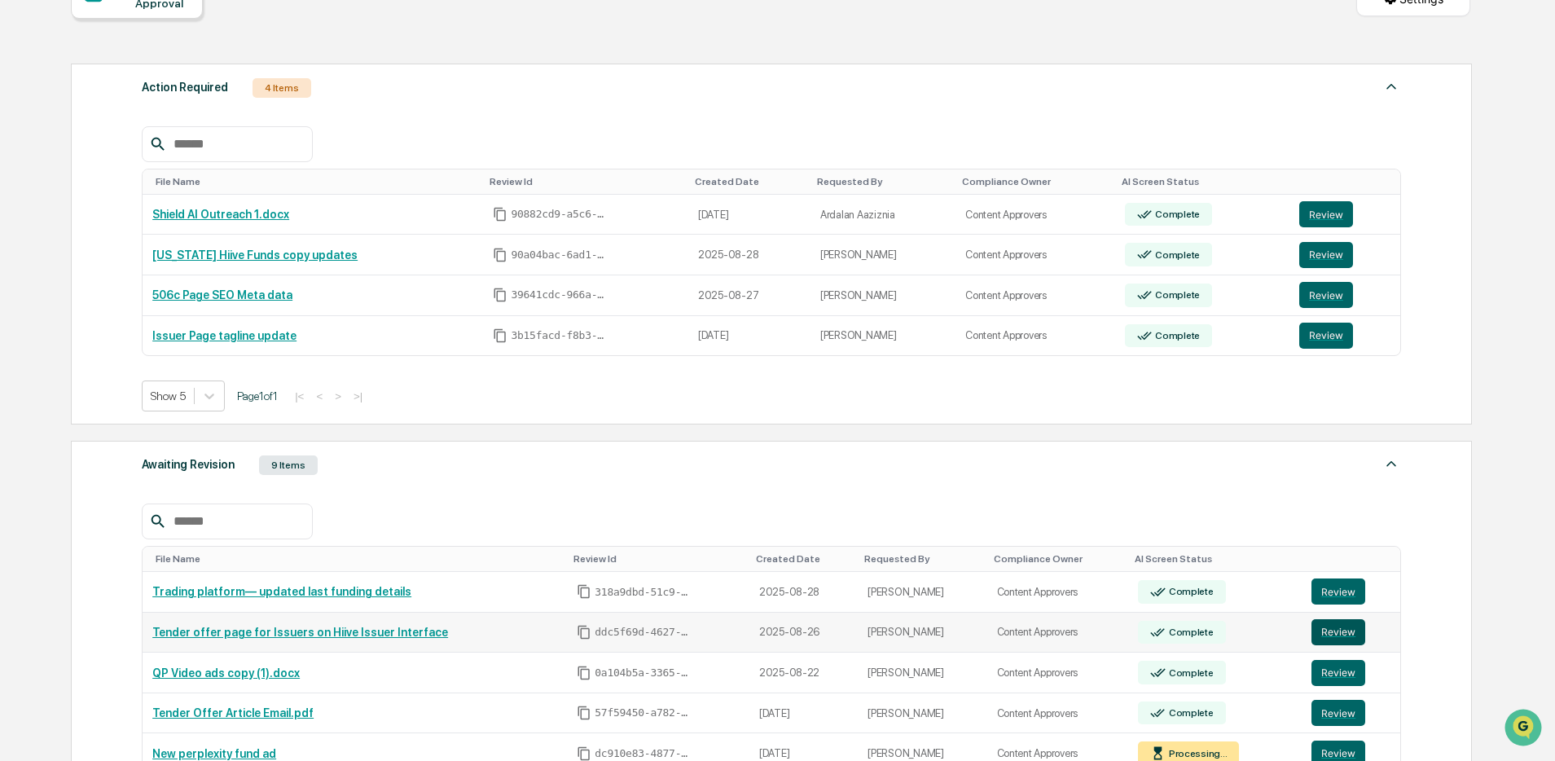
click at [1332, 634] on button "Review" at bounding box center [1339, 632] width 54 height 26
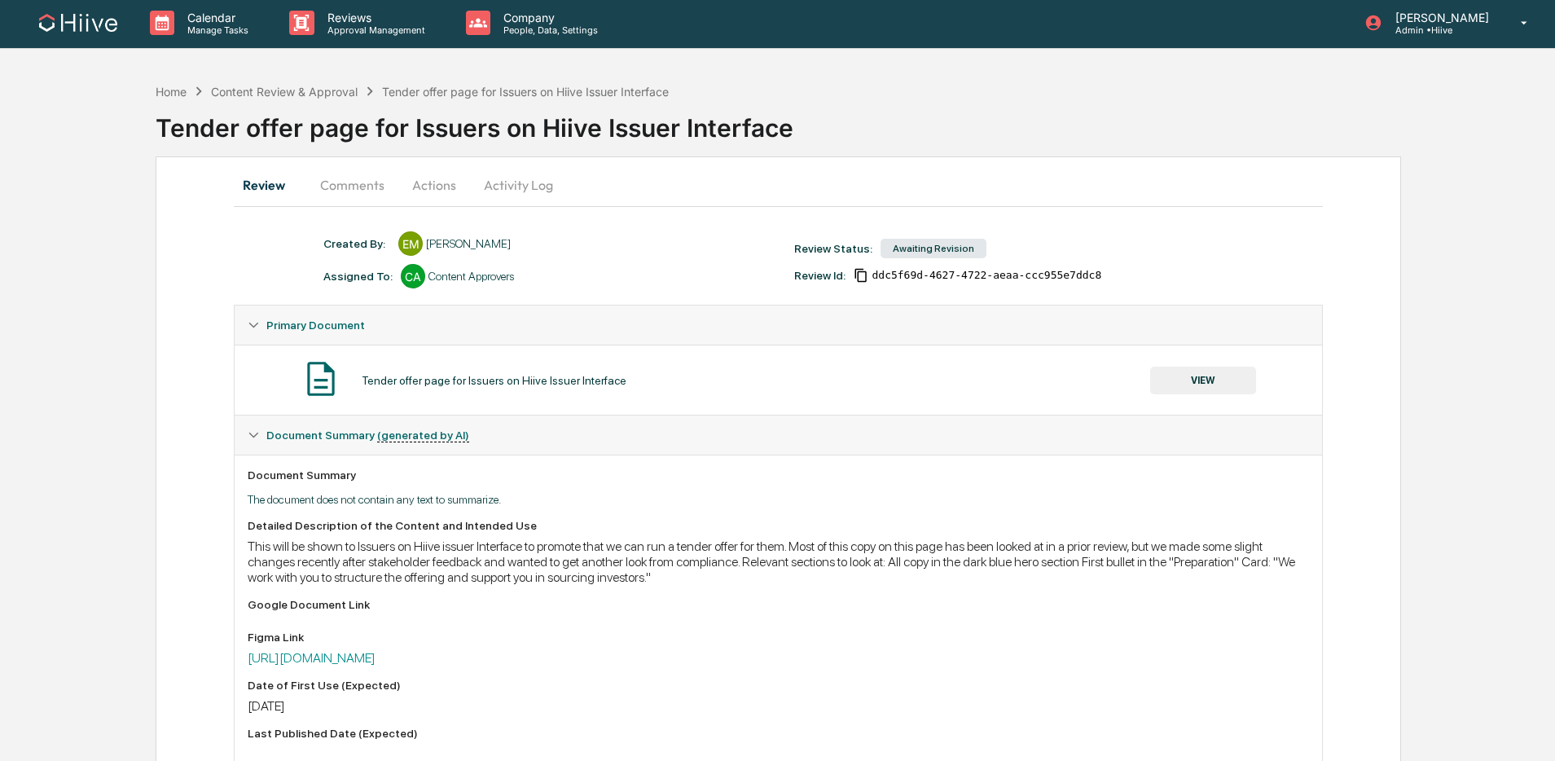
click at [474, 667] on div "Detailed Description of the Content and Intended Use This will be shown to Issu…" at bounding box center [778, 649] width 1061 height 260
click at [376, 663] on link "[URL][DOMAIN_NAME]" at bounding box center [312, 657] width 128 height 15
